Goal: Communication & Community: Answer question/provide support

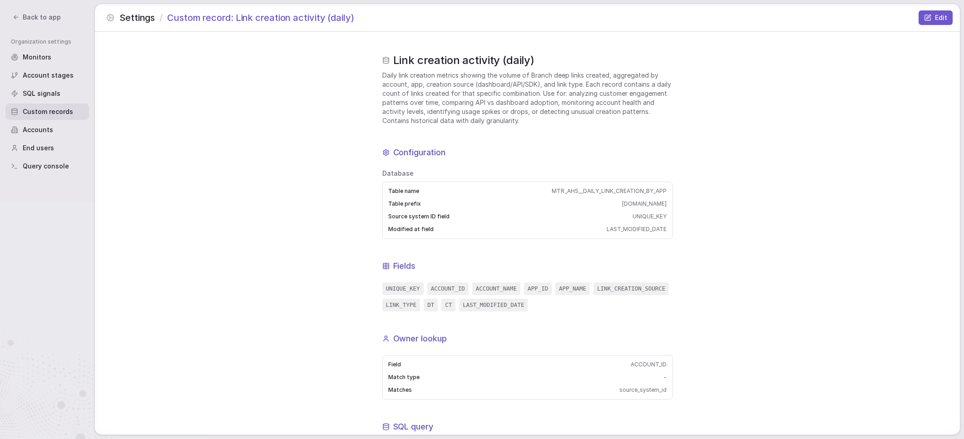
click at [455, 103] on span "Daily link creation metrics showing the volume of Branch deep links created, ag…" at bounding box center [527, 98] width 291 height 54
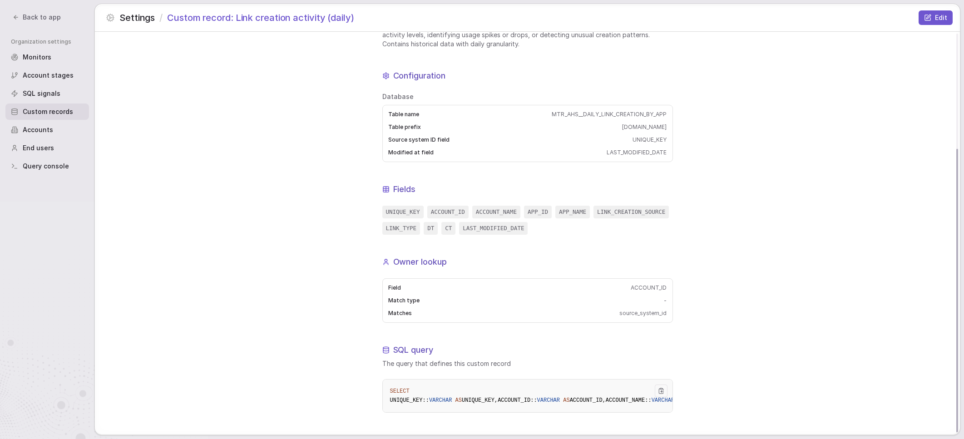
scroll to position [163, 0]
click at [298, 294] on div "Link creation activity (daily) Daily link creation metrics showing the volume o…" at bounding box center [527, 195] width 865 height 480
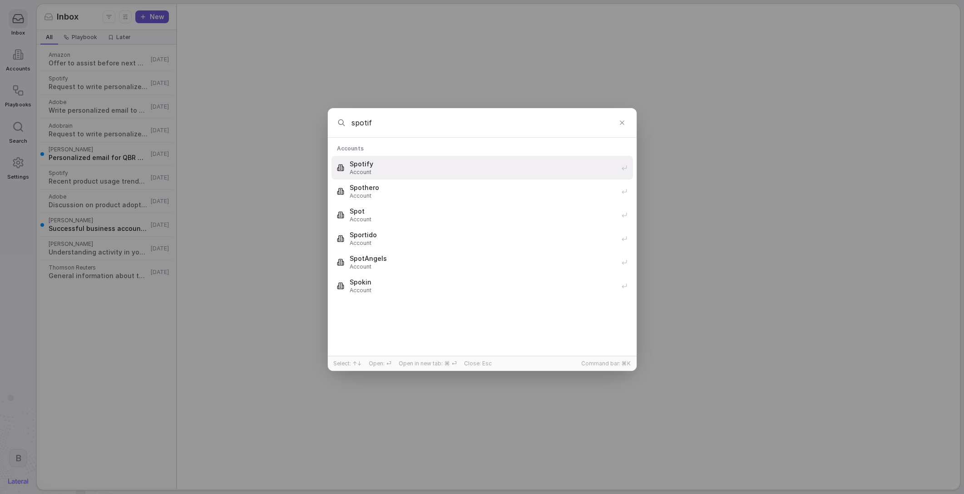
type input "spotify"
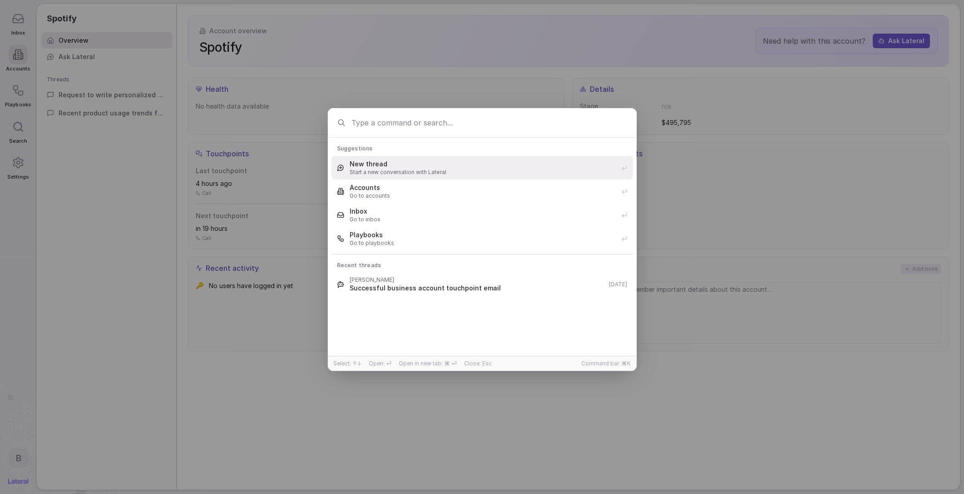
click at [432, 163] on span "New thread" at bounding box center [483, 163] width 266 height 9
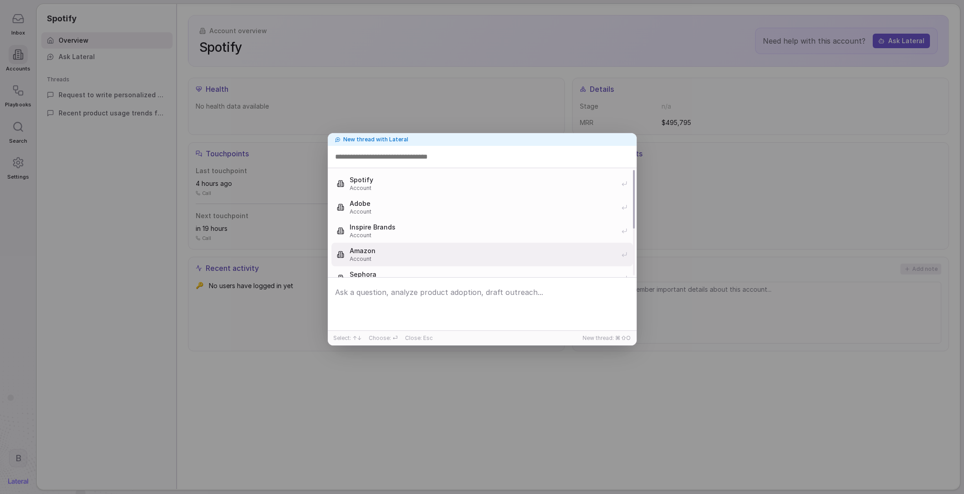
click at [487, 257] on span "Account" at bounding box center [483, 258] width 266 height 7
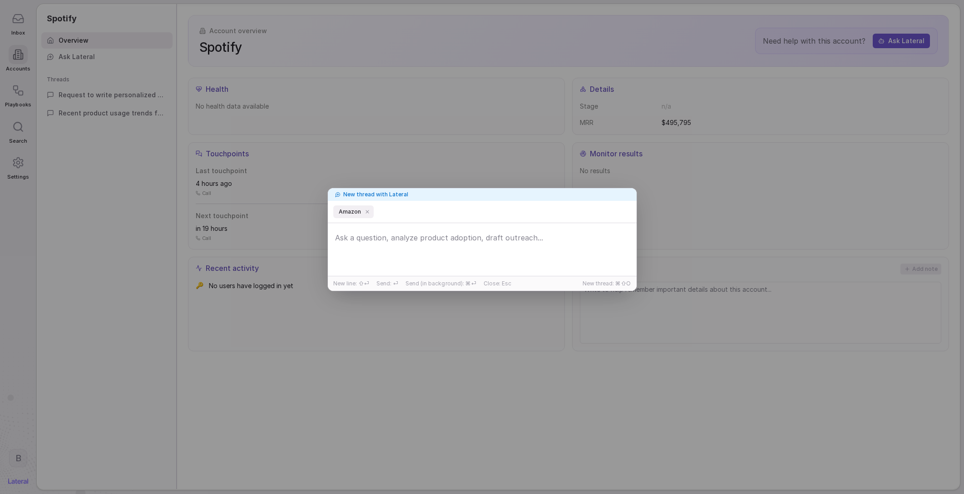
type input "*"
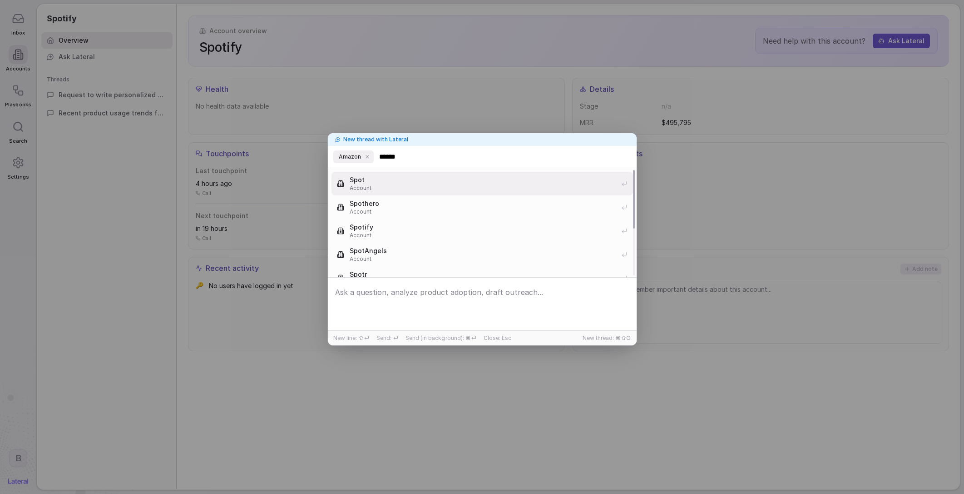
type input "*******"
type input "********"
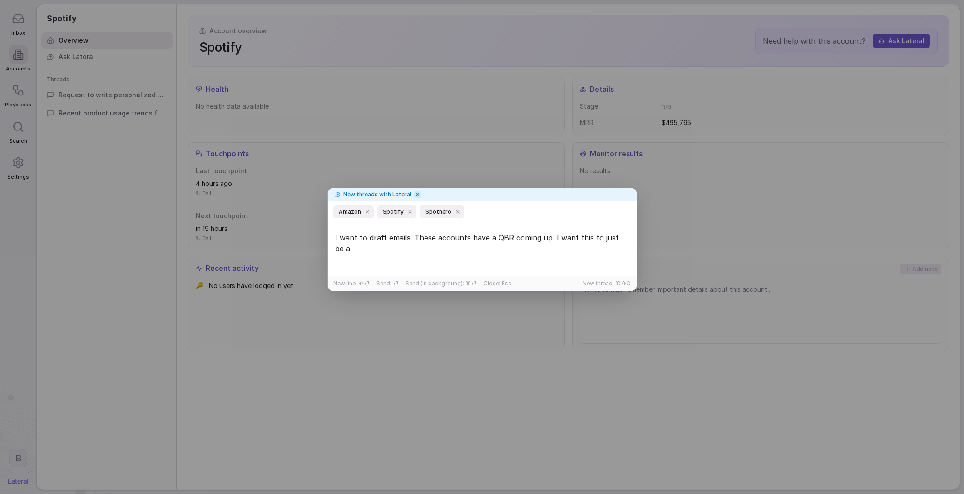
click at [624, 244] on textarea "I want to draft emails. These accounts have a QBR coming up. I want this to jus…" at bounding box center [482, 250] width 304 height 43
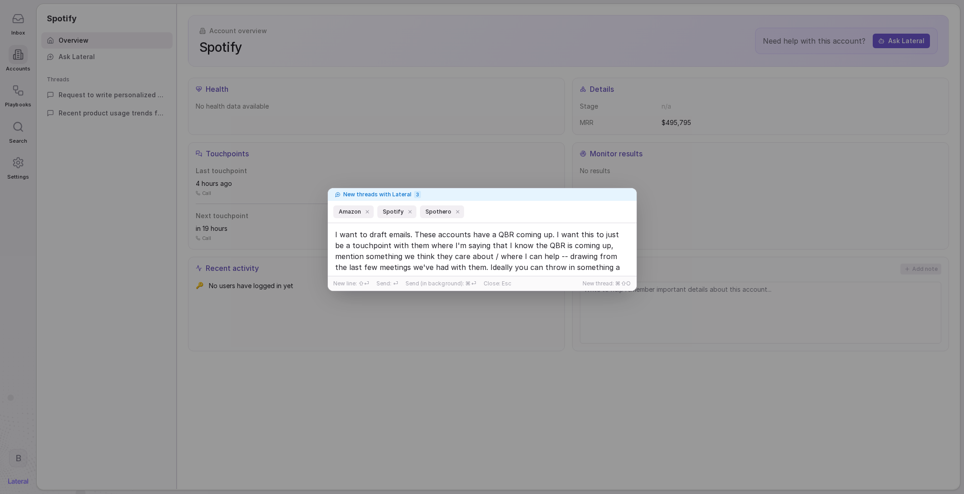
scroll to position [14, 0]
type textarea "I want to draft emails. These accounts have a QBR coming up. I want this to jus…"
click at [582, 259] on textarea "I want to draft emails. These accounts have a QBR coming up. I want this to jus…" at bounding box center [482, 250] width 304 height 43
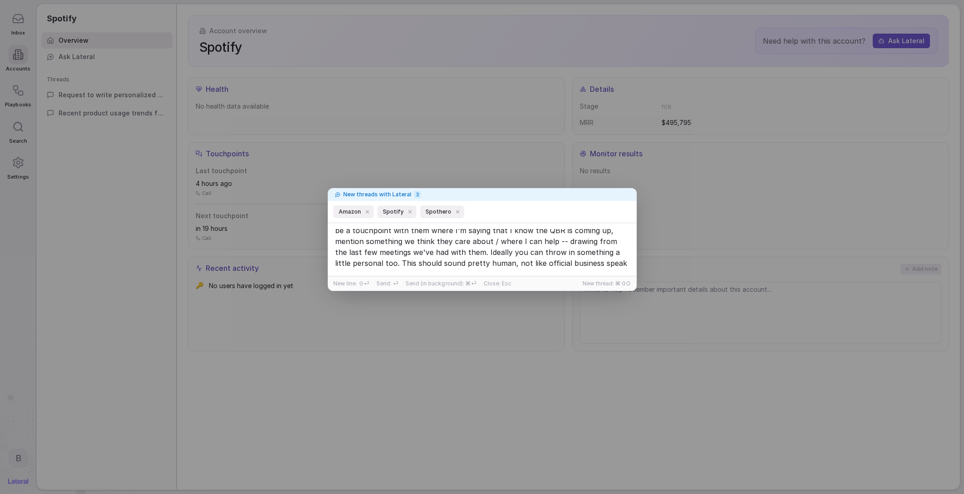
click at [599, 267] on textarea "I want to draft emails. These accounts have a QBR coming up. I want this to jus…" at bounding box center [482, 250] width 304 height 43
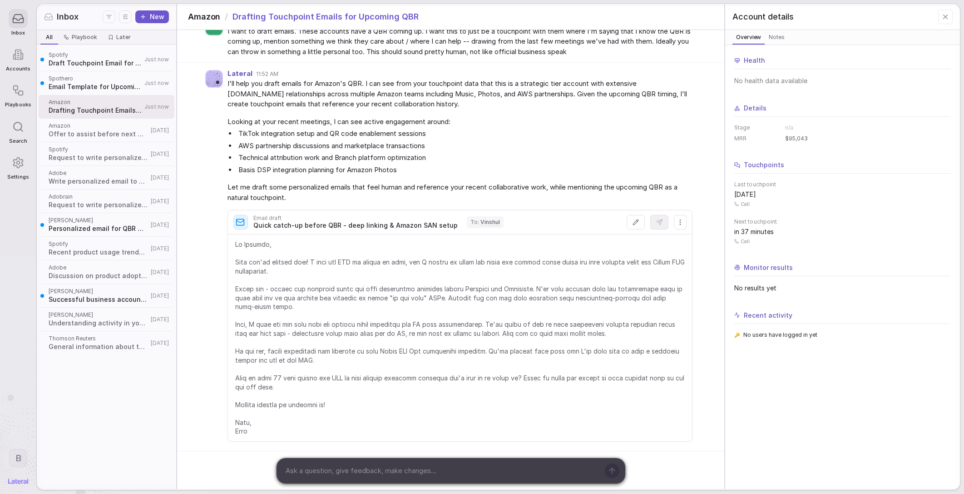
scroll to position [50, 0]
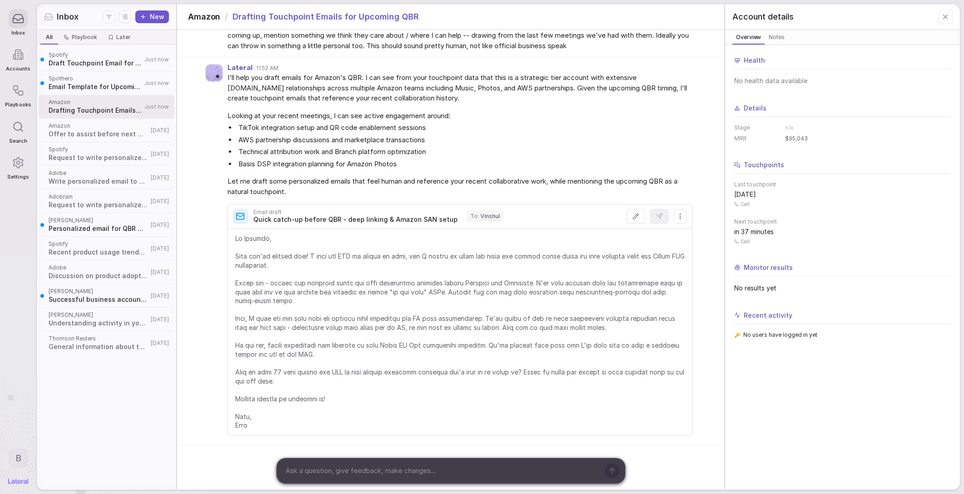
click at [466, 470] on textarea at bounding box center [440, 471] width 317 height 14
type textarea "Okay can you"
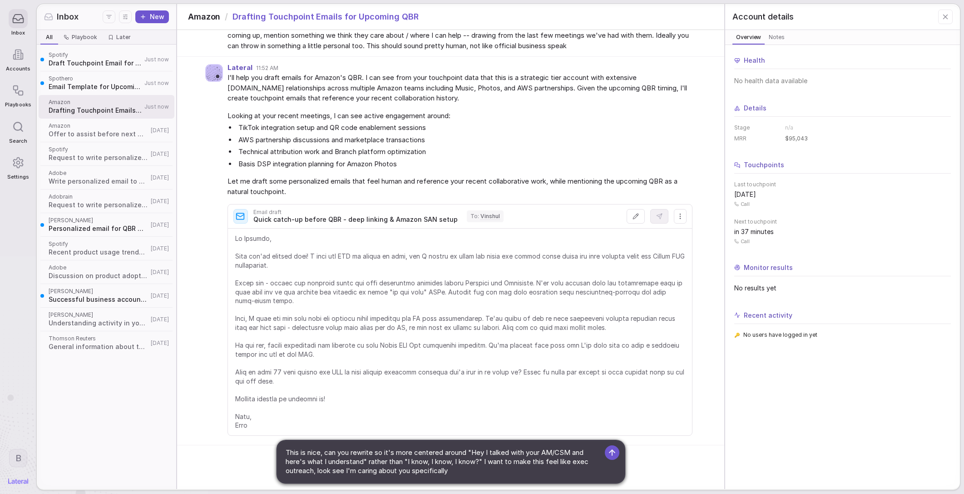
type textarea "This is nice, can you rewrite so it's more centered around "Hey I talked with y…"
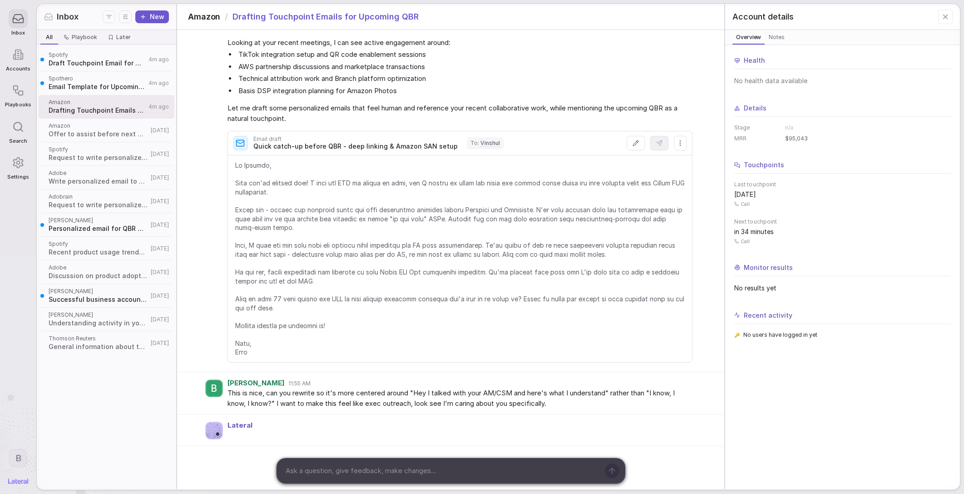
scroll to position [124, 0]
click at [263, 400] on span "This is nice, can you rewrite so it's more centered around "Hey I talked with y…" at bounding box center [459, 397] width 465 height 20
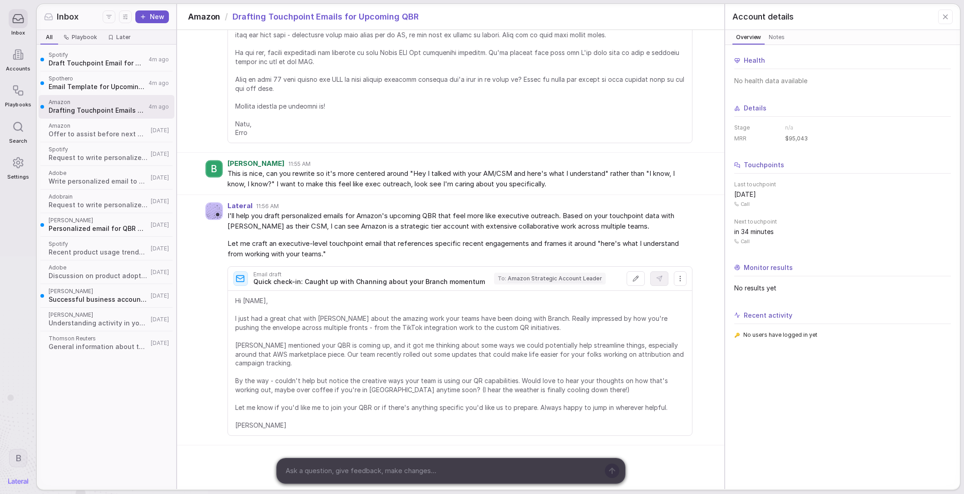
scroll to position [351, 0]
click at [322, 377] on span "Hi [NAME], I just had a great chat with [PERSON_NAME] about the amazing work yo…" at bounding box center [460, 363] width 450 height 134
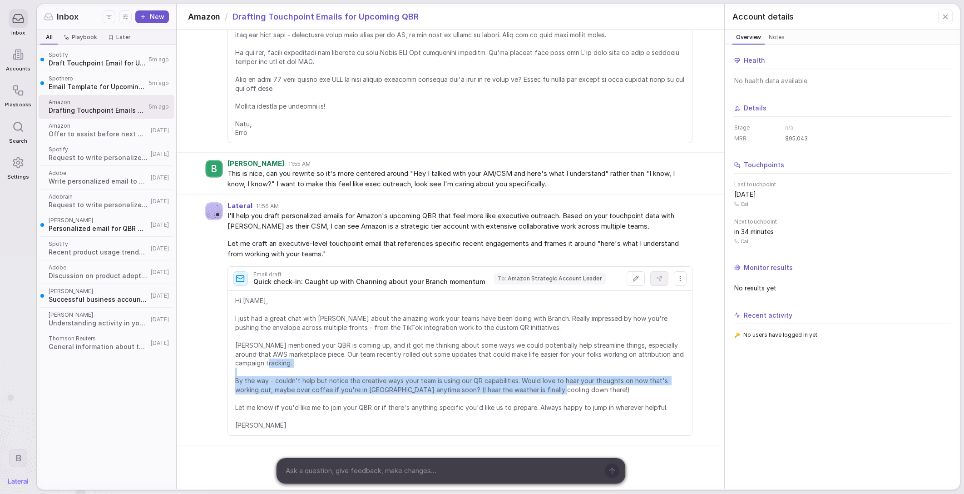
click at [322, 377] on span "Hi [NAME], I just had a great chat with [PERSON_NAME] about the amazing work yo…" at bounding box center [460, 363] width 450 height 134
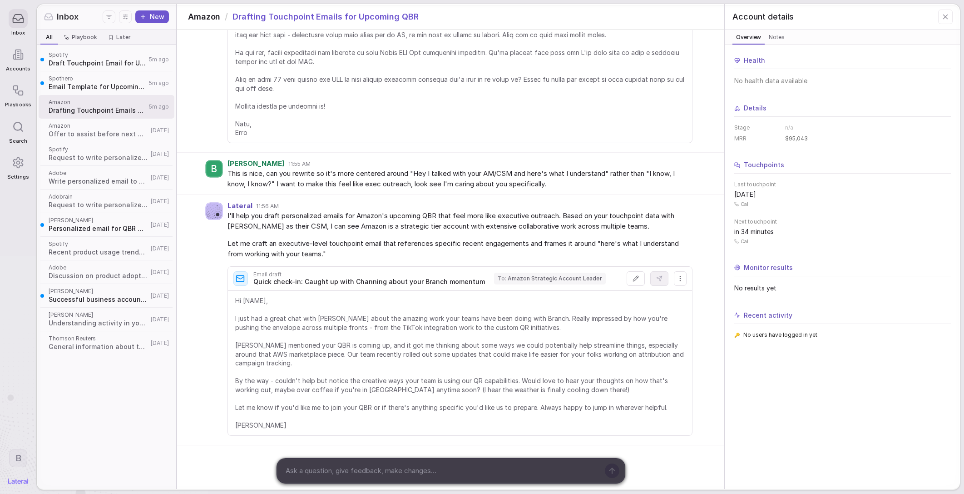
click at [401, 467] on textarea at bounding box center [440, 471] width 317 height 14
click at [74, 78] on span "Spothero" at bounding box center [98, 78] width 98 height 7
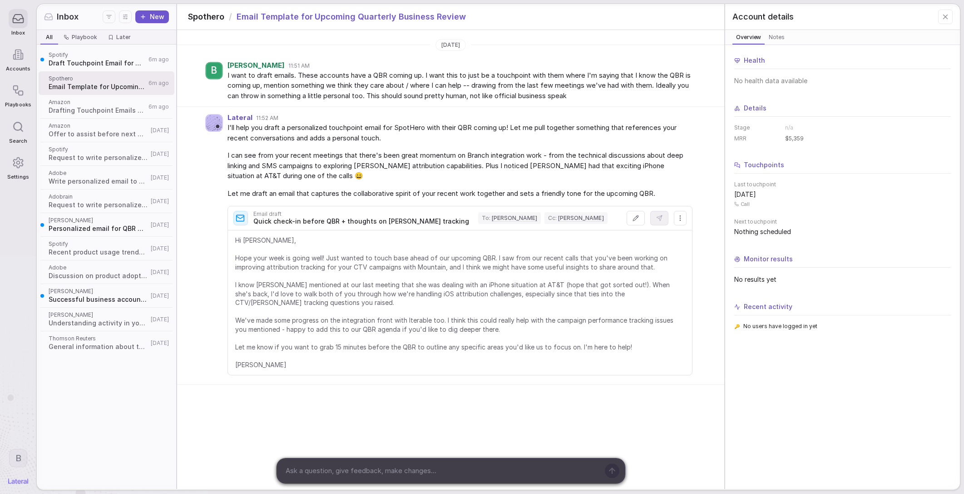
click at [90, 66] on span "Draft Touchpoint Email for Upcoming QBR" at bounding box center [97, 63] width 97 height 9
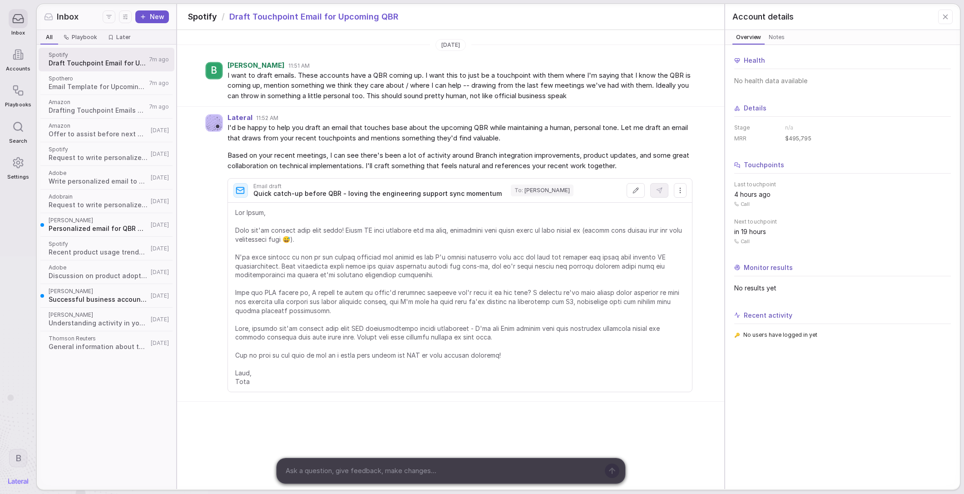
click at [110, 108] on span "Drafting Touchpoint Emails for Upcoming QBR" at bounding box center [98, 110] width 98 height 9
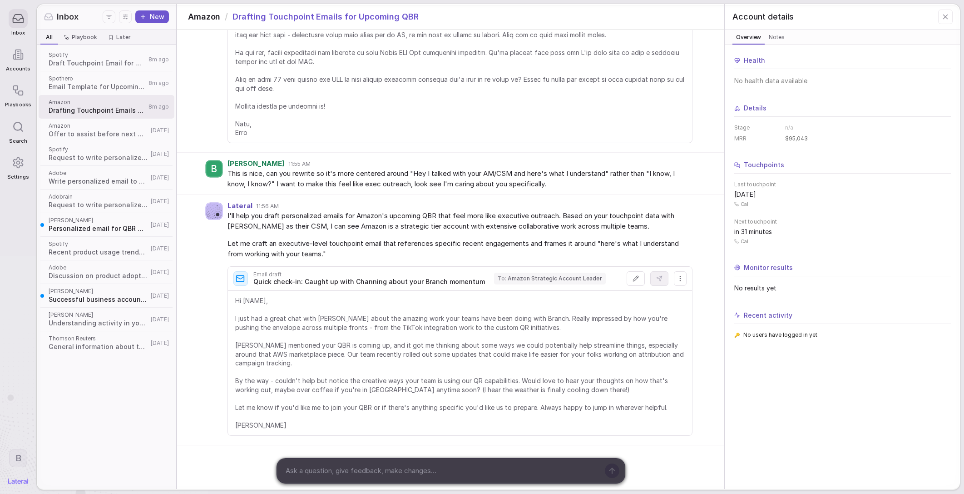
scroll to position [351, 0]
click at [436, 458] on div at bounding box center [441, 470] width 328 height 25
click at [429, 475] on textarea at bounding box center [440, 471] width 317 height 14
type textarea "Okay let's"
type textarea "Let's put that down for a sec, what's their usage like"
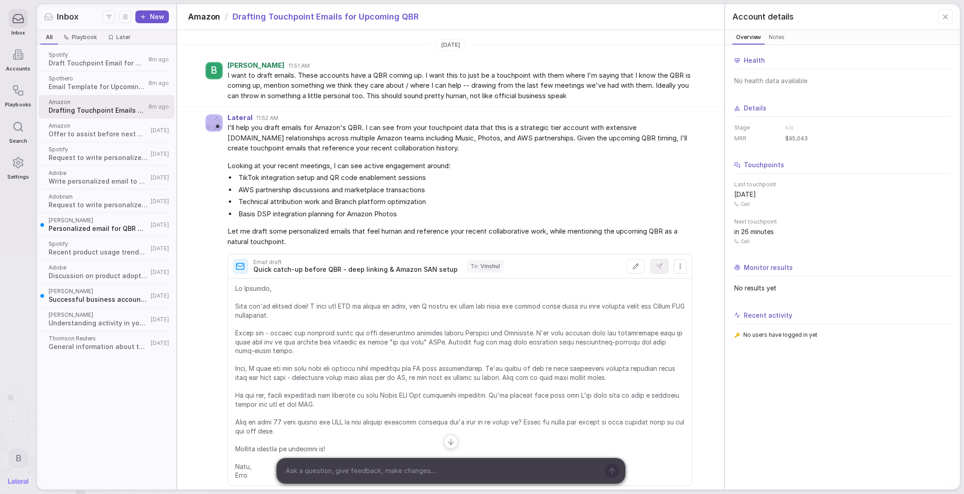
scroll to position [186, 0]
